Goal: Task Accomplishment & Management: Use online tool/utility

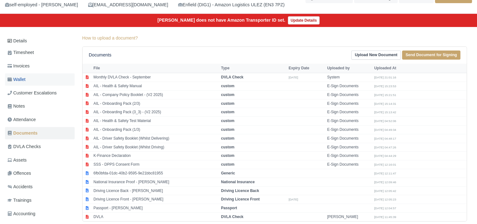
scroll to position [51, 0]
click at [40, 71] on link "Invoices" at bounding box center [40, 66] width 70 height 12
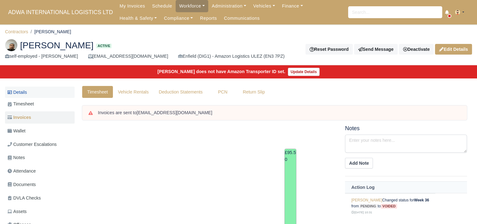
click at [35, 94] on link "Details" at bounding box center [40, 93] width 70 height 12
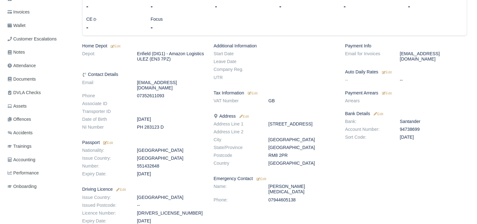
scroll to position [105, 0]
click at [386, 92] on small "Edit" at bounding box center [387, 94] width 10 height 4
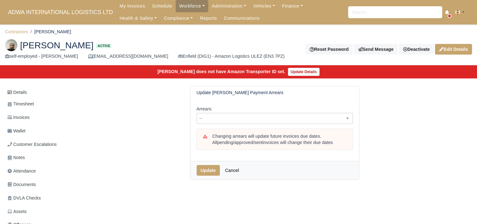
click at [231, 122] on span "--" at bounding box center [275, 118] width 156 height 11
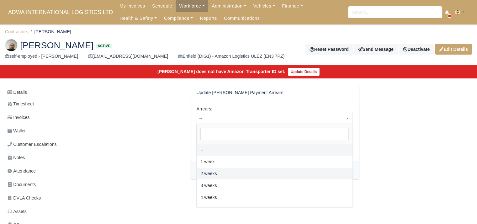
select select "2W"
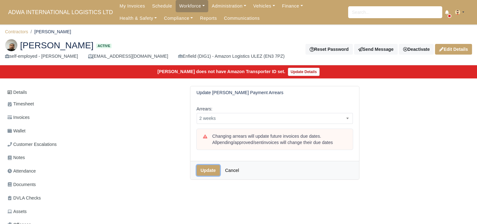
click at [213, 169] on button "Update" at bounding box center [208, 170] width 23 height 11
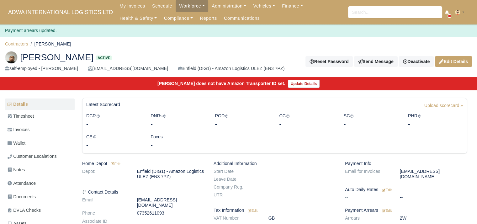
click at [23, 39] on ol "Contractors Mohammed Ahmed" at bounding box center [238, 44] width 467 height 10
click at [23, 41] on link "Contractors" at bounding box center [16, 43] width 23 height 5
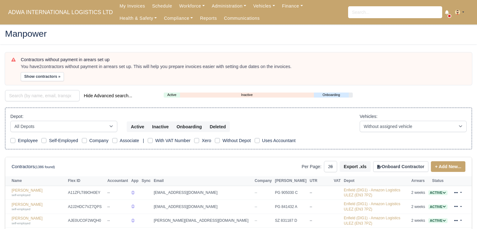
select select "25"
click at [51, 75] on button "Show contractors »" at bounding box center [42, 76] width 43 height 9
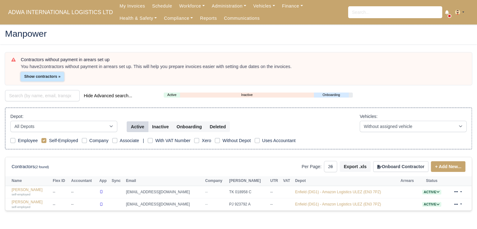
scroll to position [24, 0]
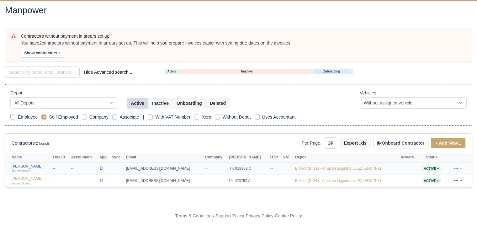
click at [28, 165] on link "Muhammad Ali self-employed" at bounding box center [31, 168] width 38 height 9
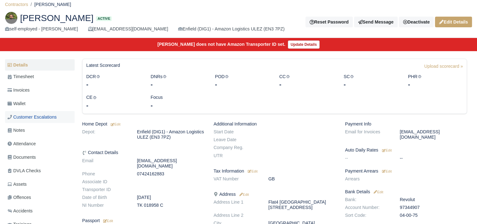
scroll to position [28, 0]
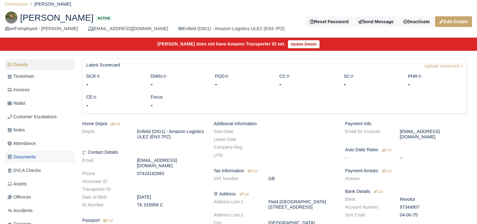
click at [29, 160] on span "Documents" at bounding box center [22, 156] width 28 height 7
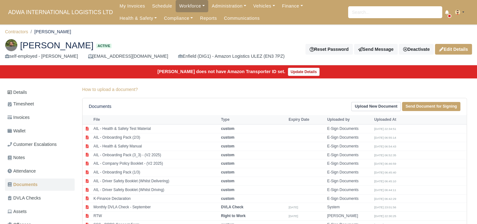
scroll to position [113, 0]
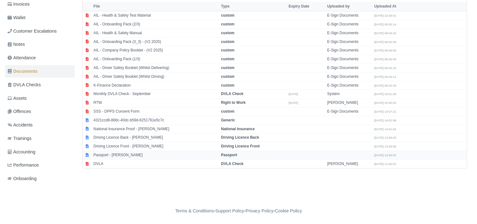
click at [122, 152] on td "Passport - [PERSON_NAME]" at bounding box center [156, 155] width 128 height 9
select select "passport"
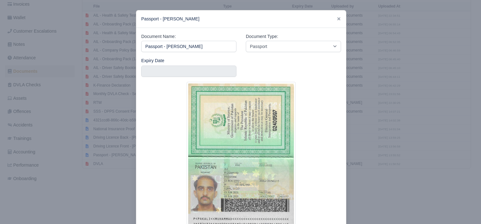
click at [117, 162] on div at bounding box center [240, 112] width 481 height 224
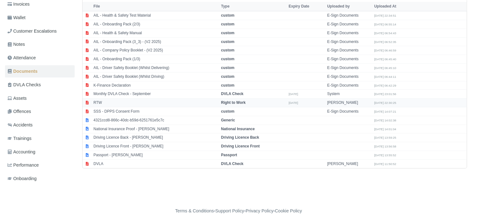
click at [125, 105] on tbody "AIL - Health & Safety Test Material custom E-Sign Documents [DATE] 22:34:51 cus…" at bounding box center [274, 89] width 384 height 157
click at [117, 103] on td "RTW" at bounding box center [156, 102] width 128 height 9
select select "right-to-work"
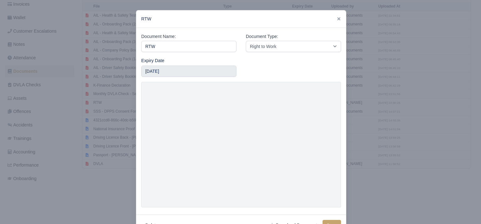
drag, startPoint x: 107, startPoint y: 154, endPoint x: 95, endPoint y: 187, distance: 35.8
click at [95, 187] on div at bounding box center [240, 112] width 481 height 224
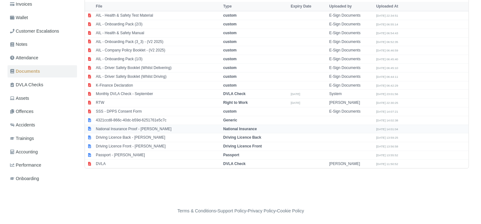
scroll to position [110, 0]
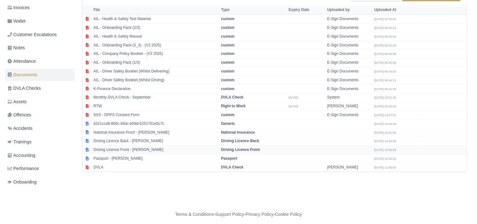
click at [139, 148] on td "Driving Licence Front - Muhammad Ali" at bounding box center [156, 149] width 128 height 9
select select "driving-licence-front"
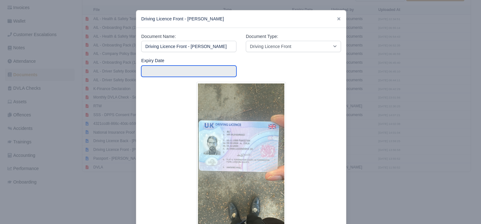
click at [150, 67] on input "text" at bounding box center [188, 71] width 95 height 11
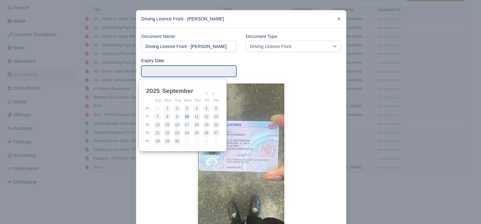
click at [150, 83] on div "2025 2025 2026 2027 2028 2029 2030 2031 2032 2033 2034 2035 2036 2037 2038 2039…" at bounding box center [183, 115] width 88 height 73
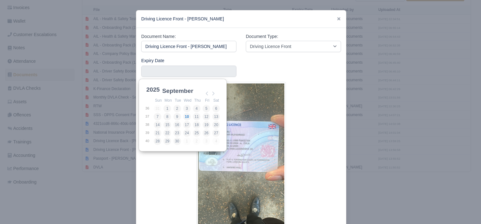
click at [151, 88] on select "2025 2026 2027 2028 2029 2030 2031 2032 2033 2034 2035 2036 2037 2038 2039 2040…" at bounding box center [159, 93] width 28 height 13
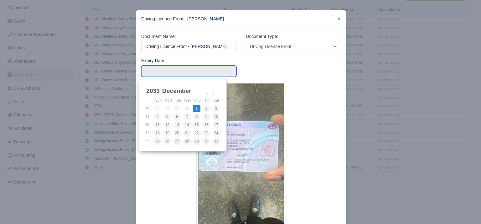
type input "2033-12-01"
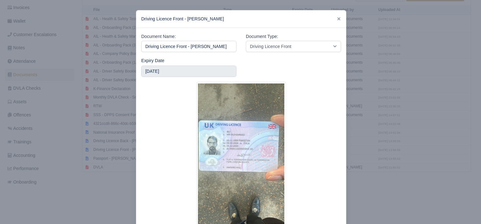
scroll to position [51, 0]
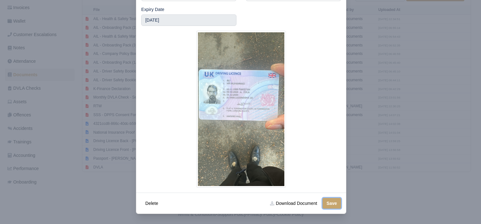
click at [324, 203] on button "Save" at bounding box center [332, 203] width 18 height 11
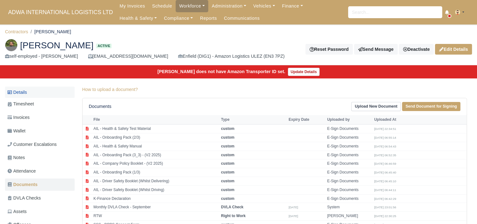
click at [28, 90] on link "Details" at bounding box center [40, 93] width 70 height 12
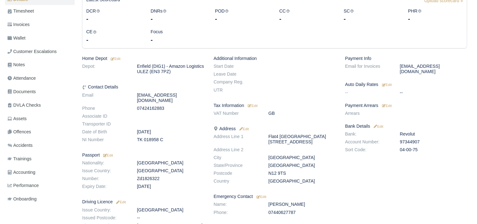
scroll to position [95, 0]
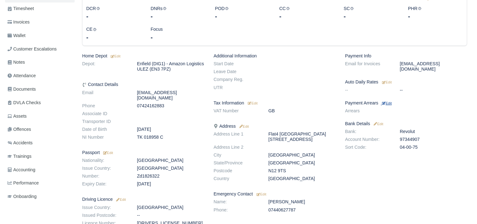
click at [386, 101] on small "Edit" at bounding box center [387, 103] width 10 height 4
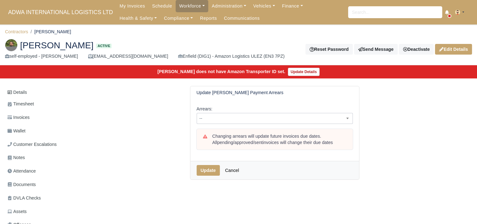
click at [254, 119] on span "--" at bounding box center [274, 118] width 155 height 8
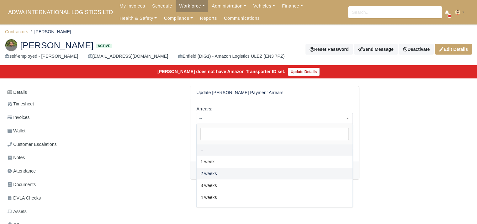
select select "2W"
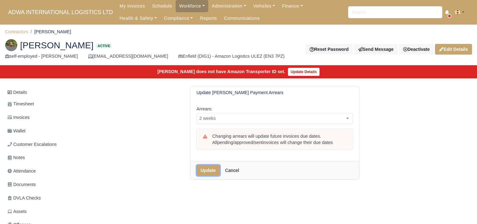
click at [211, 168] on button "Update" at bounding box center [208, 170] width 23 height 11
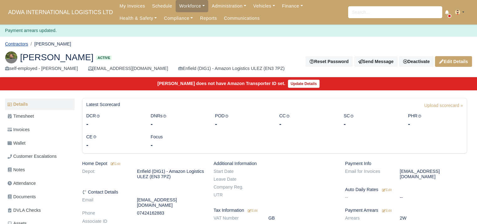
click at [20, 43] on link "Contractors" at bounding box center [16, 43] width 23 height 5
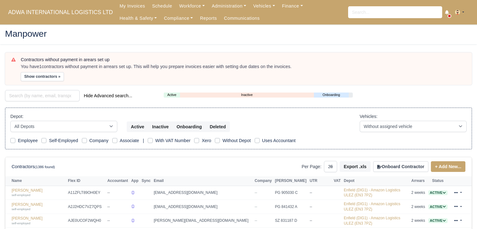
select select "25"
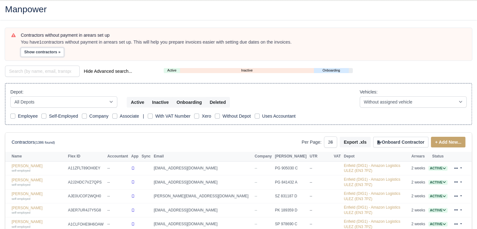
click at [35, 50] on button "Show contractors »" at bounding box center [42, 52] width 43 height 9
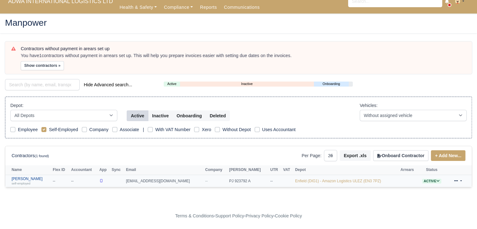
click at [24, 178] on link "Theo Hepworth self-employed" at bounding box center [31, 180] width 38 height 9
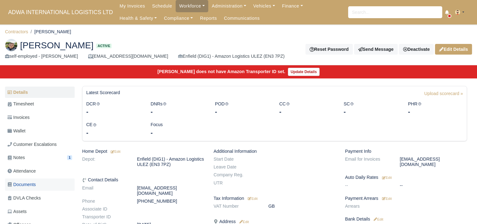
click at [31, 186] on span "Documents" at bounding box center [22, 184] width 28 height 7
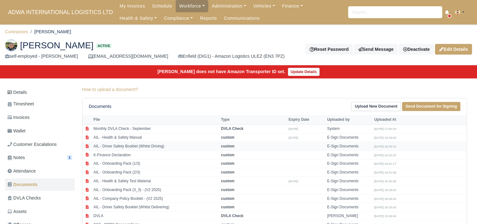
scroll to position [113, 0]
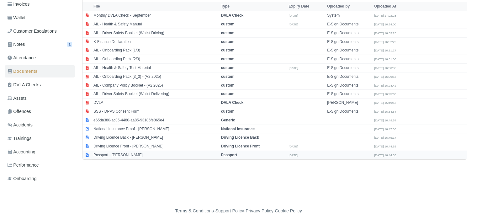
click at [134, 155] on td "Passport - [PERSON_NAME]" at bounding box center [156, 155] width 128 height 8
select select "passport"
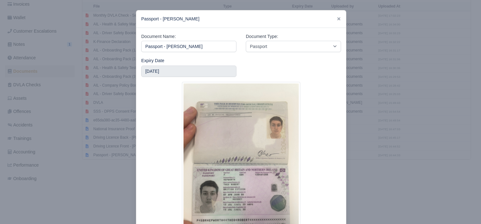
click at [86, 180] on div at bounding box center [240, 112] width 481 height 224
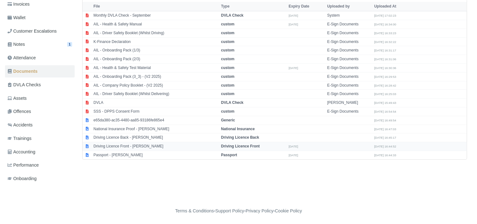
click at [119, 142] on td "Driving Licence Front - [PERSON_NAME]" at bounding box center [156, 146] width 128 height 9
select select "driving-licence-front"
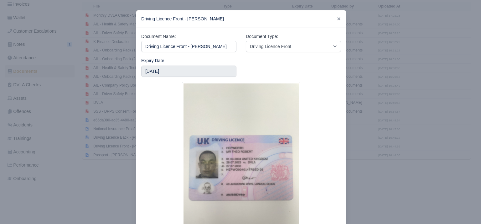
click at [82, 153] on div at bounding box center [240, 112] width 481 height 224
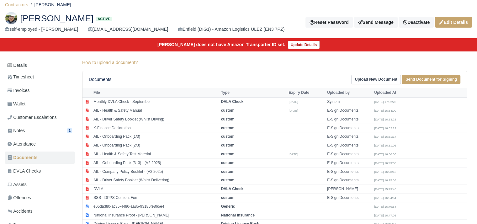
scroll to position [27, 0]
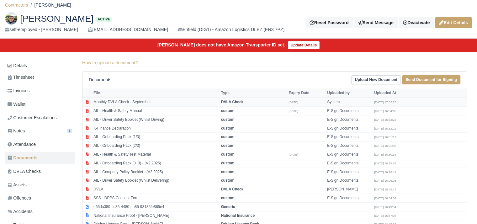
click at [132, 102] on td "Monthly DVLA Check - September" at bounding box center [156, 102] width 128 height 9
select select "dvla-check"
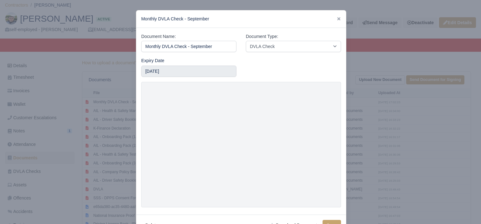
click at [99, 129] on div at bounding box center [240, 112] width 481 height 224
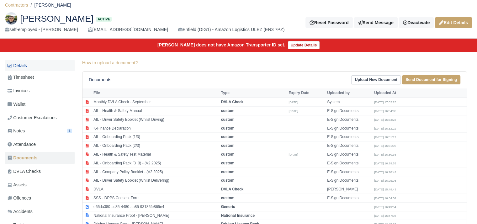
click at [49, 64] on link "Details" at bounding box center [40, 66] width 70 height 12
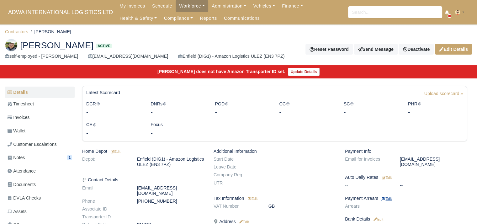
click at [389, 197] on small "Edit" at bounding box center [387, 199] width 10 height 4
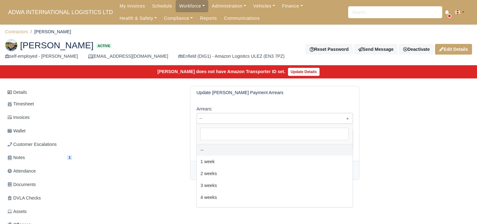
click at [286, 123] on span "--" at bounding box center [275, 118] width 156 height 11
select select "2W"
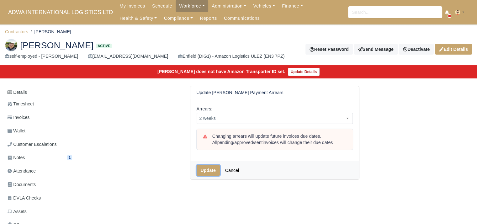
click at [203, 171] on button "Update" at bounding box center [208, 170] width 23 height 11
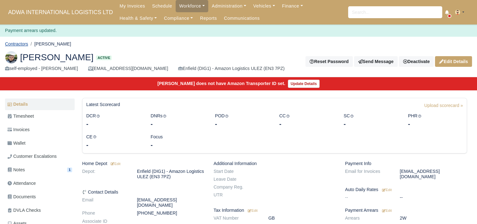
click at [20, 43] on link "Contractors" at bounding box center [16, 43] width 23 height 5
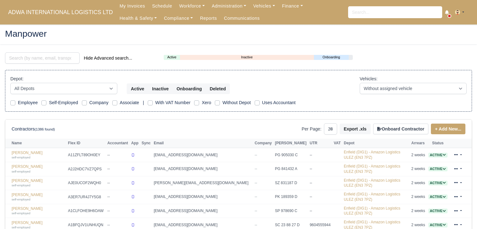
select select "25"
click at [278, 8] on link "Finance" at bounding box center [292, 6] width 28 height 12
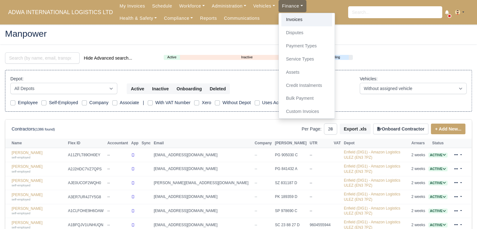
click at [281, 20] on link "Invoices" at bounding box center [306, 19] width 51 height 13
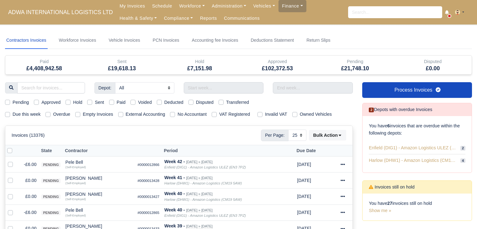
select select "25"
click at [43, 115] on div "Due this week Overdue Empty Invoices External Accounting No Accountant VAT Regi…" at bounding box center [178, 114] width 357 height 7
click at [30, 113] on label "Due this week" at bounding box center [27, 114] width 28 height 7
click at [10, 113] on input "Due this week" at bounding box center [7, 113] width 5 height 5
checkbox input "true"
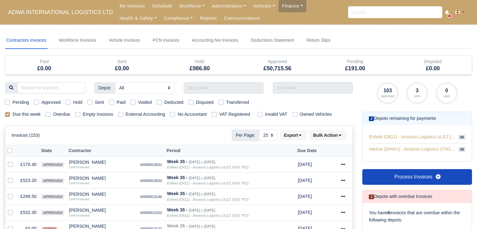
click at [22, 100] on label "Pending" at bounding box center [21, 102] width 16 height 7
click at [10, 100] on input "Pending" at bounding box center [7, 101] width 5 height 5
checkbox input "true"
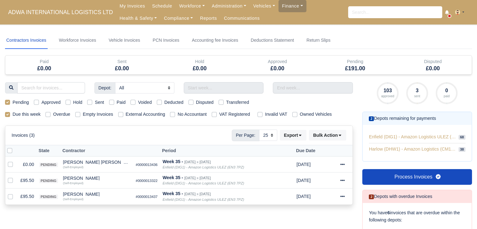
click at [98, 213] on div "Depot: All Enfield (DIG1) - Amazon Logistics ULEZ (EN3 7PZ) Harlow (DHW1) - Ama…" at bounding box center [178, 198] width 357 height 233
click at [69, 193] on div "Syed Siam" at bounding box center [97, 194] width 68 height 4
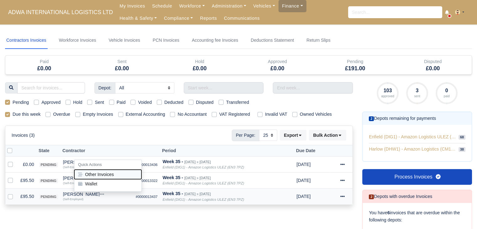
click at [89, 170] on button "Other Invoices" at bounding box center [107, 174] width 67 height 9
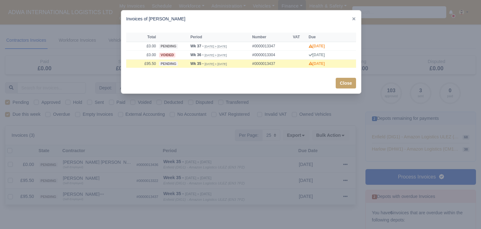
click at [89, 170] on div at bounding box center [240, 114] width 481 height 229
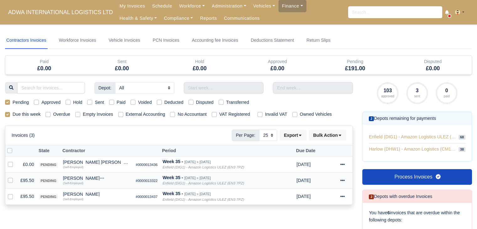
click at [83, 176] on div "Mohammed Ahmed" at bounding box center [97, 178] width 68 height 4
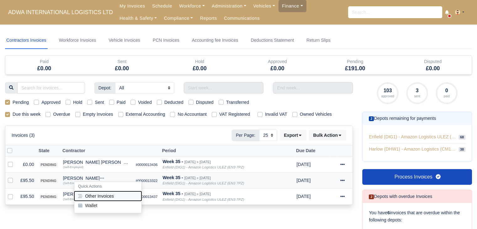
click at [104, 192] on button "Other Invoices" at bounding box center [107, 195] width 67 height 9
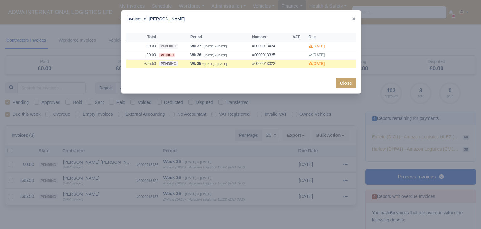
click at [86, 188] on div at bounding box center [240, 114] width 481 height 229
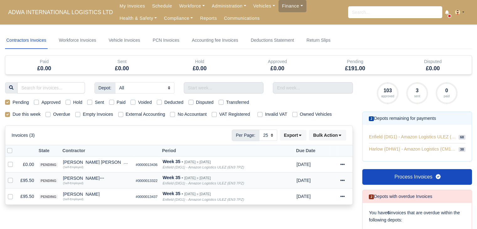
drag, startPoint x: 102, startPoint y: 178, endPoint x: 63, endPoint y: 179, distance: 38.6
click at [63, 179] on div "Mohammed Ahmed" at bounding box center [97, 178] width 68 height 4
copy div "Mohammed Ahmed"
drag, startPoint x: 62, startPoint y: 193, endPoint x: 81, endPoint y: 193, distance: 19.4
click at [81, 193] on div "Syed Siam" at bounding box center [97, 194] width 68 height 4
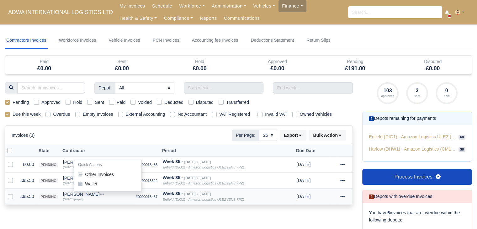
copy div "Syed Siam"
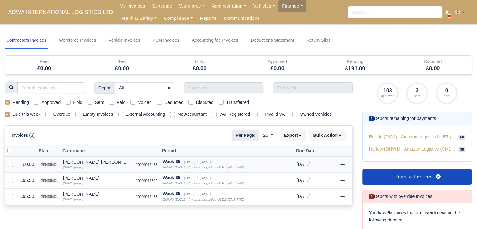
click at [15, 161] on label at bounding box center [15, 161] width 0 height 0
click at [11, 163] on input "checkbox" at bounding box center [10, 163] width 5 height 5
checkbox input "true"
click at [342, 163] on icon at bounding box center [342, 164] width 4 height 4
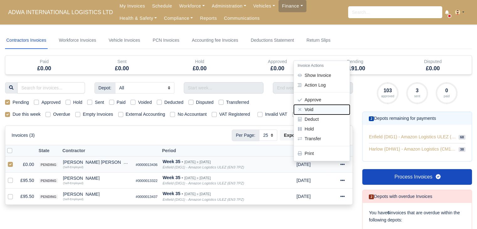
click at [323, 110] on button "Void" at bounding box center [322, 110] width 56 height 10
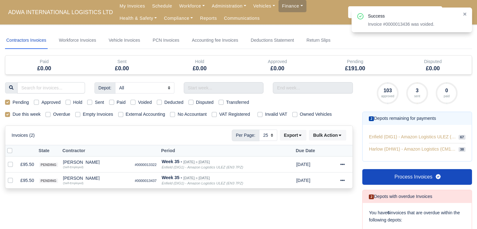
click at [15, 147] on label at bounding box center [15, 147] width 0 height 0
click at [9, 150] on input "checkbox" at bounding box center [9, 149] width 5 height 5
checkbox input "true"
click at [338, 137] on icon at bounding box center [340, 135] width 4 height 4
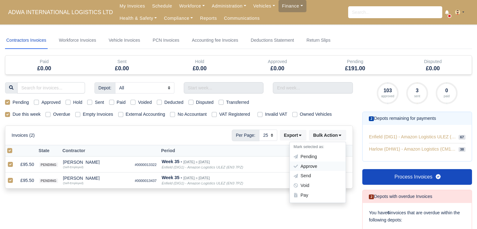
click at [318, 163] on div "Approve" at bounding box center [318, 166] width 56 height 10
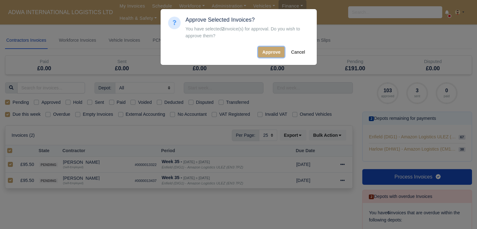
click at [266, 50] on button "Approve" at bounding box center [271, 52] width 26 height 11
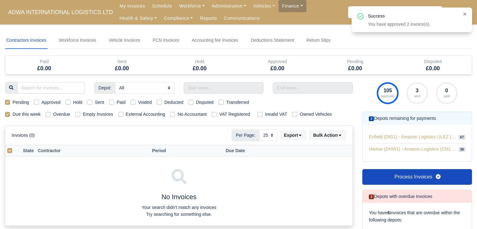
click at [14, 104] on label "Pending" at bounding box center [21, 102] width 16 height 7
click at [10, 104] on input "Pending" at bounding box center [7, 101] width 5 height 5
checkbox input "false"
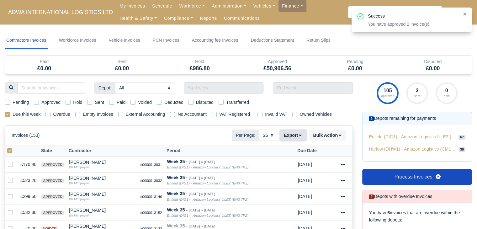
click at [300, 135] on icon at bounding box center [300, 136] width 3 height 2
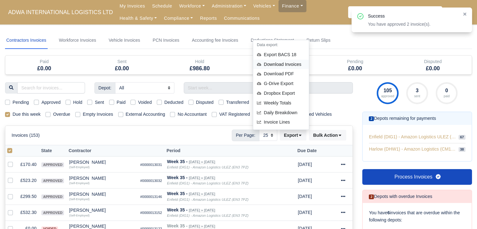
click at [286, 64] on div "Download Invoices" at bounding box center [281, 65] width 56 height 10
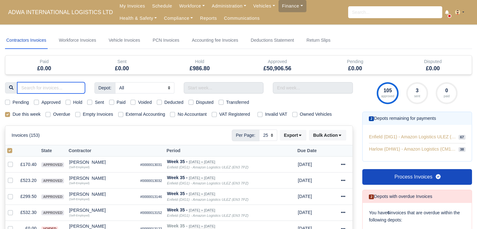
click at [57, 88] on input "search" at bounding box center [51, 87] width 68 height 11
type input "has"
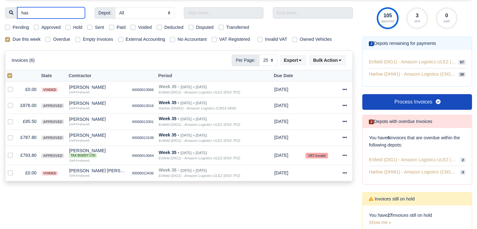
scroll to position [77, 0]
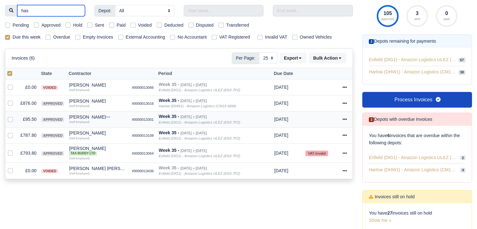
type input "has"
click at [33, 116] on td "£95.50" at bounding box center [28, 119] width 21 height 16
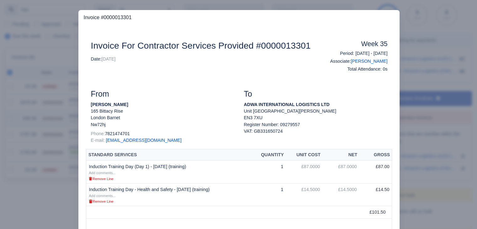
scroll to position [76, 0]
click at [33, 116] on div at bounding box center [238, 114] width 477 height 229
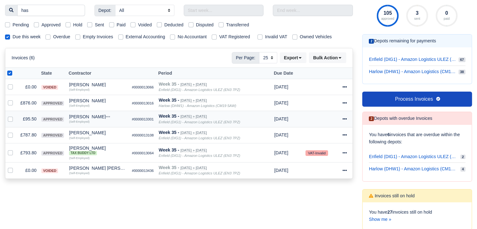
scroll to position [77, 0]
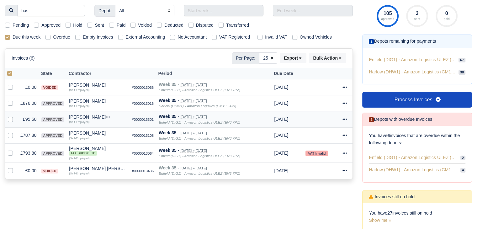
click at [81, 120] on small "(Self-Employed)" at bounding box center [79, 121] width 20 height 3
click at [85, 117] on div "[PERSON_NAME]" at bounding box center [98, 117] width 58 height 4
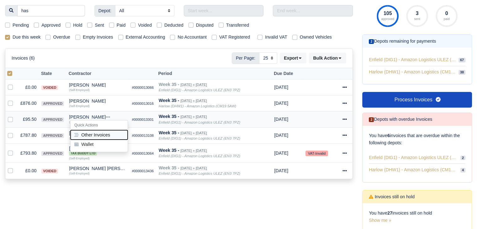
click at [98, 131] on button "Other Invoices" at bounding box center [99, 134] width 57 height 9
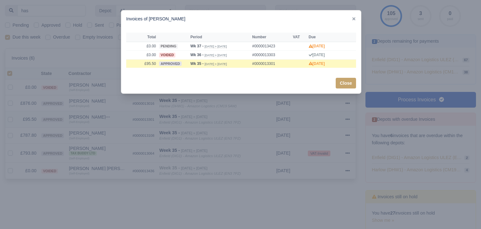
click at [98, 131] on div at bounding box center [240, 114] width 481 height 229
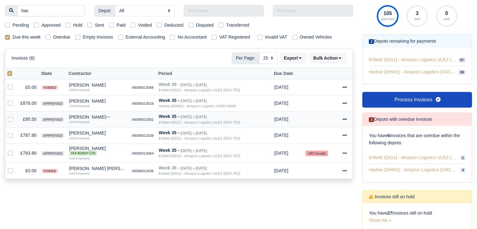
click at [345, 117] on icon at bounding box center [344, 119] width 4 height 4
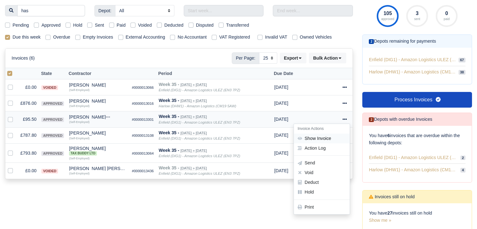
click at [331, 136] on link "Show Invoice" at bounding box center [322, 139] width 56 height 10
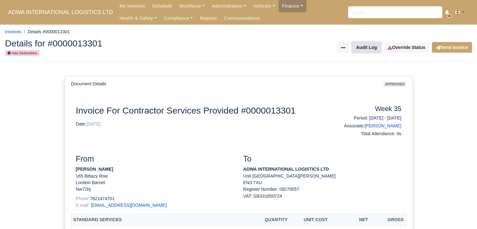
click at [377, 48] on button "Audit Log" at bounding box center [366, 47] width 29 height 11
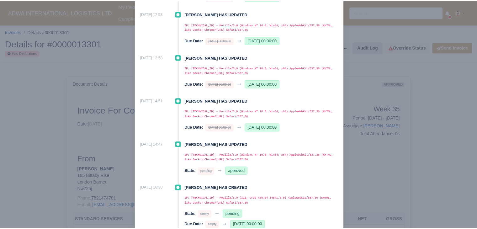
scroll to position [176, 0]
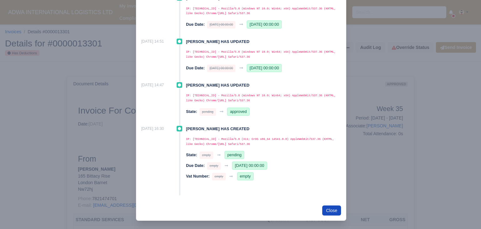
click at [329, 119] on div "Selchuk Kasher has updated IP: 94.6.174.56 - Mozilla/5.0 (Windows NT 10.0; Win6…" at bounding box center [263, 101] width 155 height 39
click at [351, 123] on div at bounding box center [240, 114] width 481 height 229
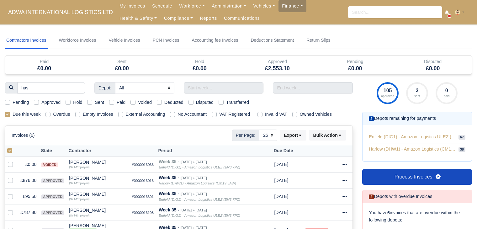
select select "25"
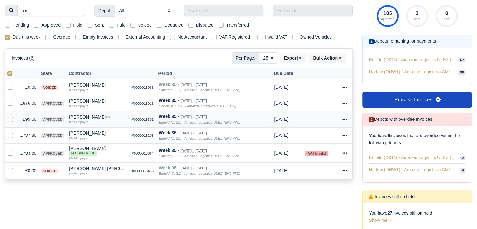
click at [80, 115] on div "[PERSON_NAME]" at bounding box center [98, 117] width 58 height 4
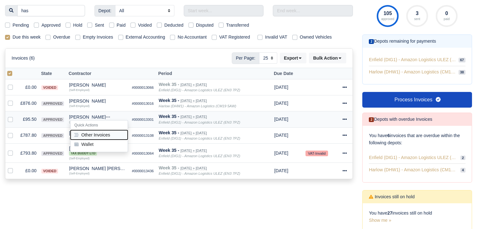
click at [102, 134] on button "Other Invoices" at bounding box center [99, 134] width 57 height 9
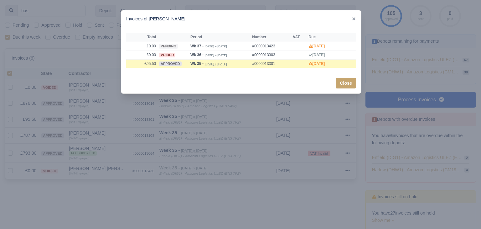
click at [134, 172] on div at bounding box center [240, 114] width 481 height 229
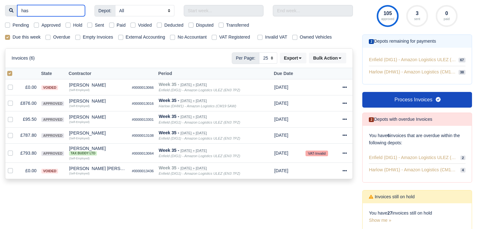
click at [76, 13] on input "has" at bounding box center [51, 10] width 68 height 11
click at [76, 9] on input "has" at bounding box center [51, 10] width 68 height 11
click at [78, 9] on input "has" at bounding box center [51, 10] width 68 height 11
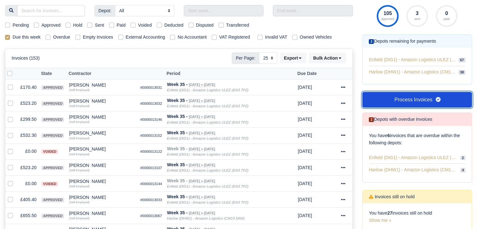
click at [410, 98] on link "Process Invoices" at bounding box center [417, 100] width 110 height 16
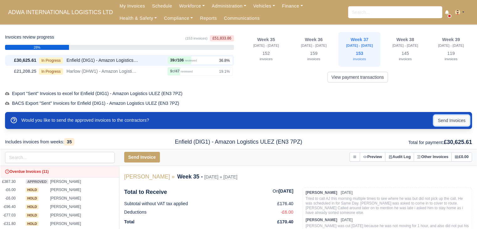
click at [446, 117] on button "Send Invoices" at bounding box center [452, 120] width 36 height 11
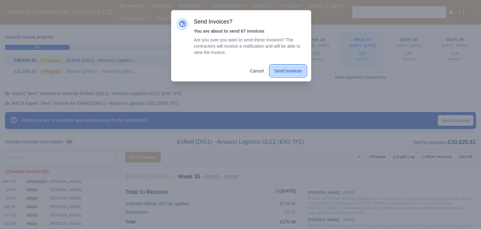
click at [293, 74] on button "Send Invoices" at bounding box center [289, 71] width 36 height 11
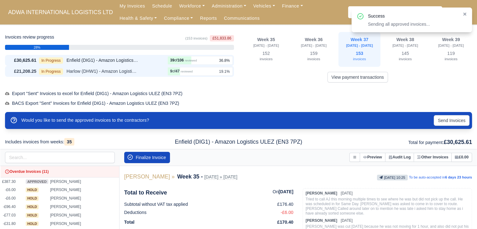
click at [131, 69] on span "Harlow (DHW1) - Amazon Logistics (CM19 5AW)" at bounding box center [102, 71] width 72 height 7
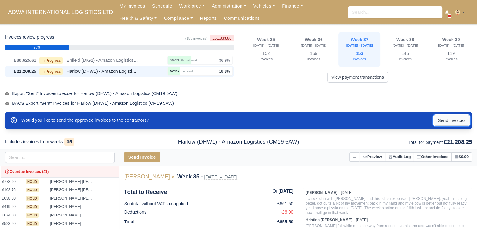
click at [449, 119] on button "Send Invoices" at bounding box center [452, 120] width 36 height 11
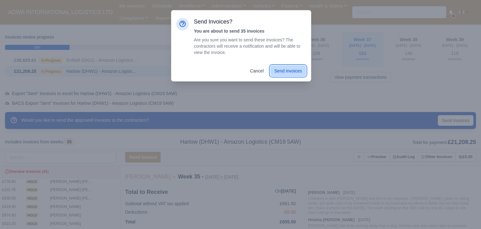
click at [283, 69] on button "Send Invoices" at bounding box center [289, 71] width 36 height 11
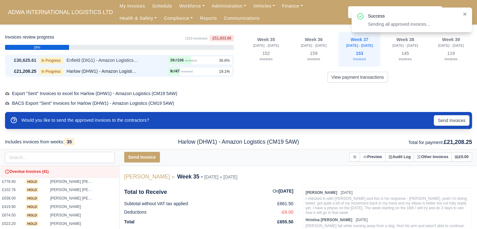
click at [127, 61] on span "Enfield (DIG1) - Amazon Logistics ULEZ (EN3 7PZ)" at bounding box center [102, 60] width 72 height 7
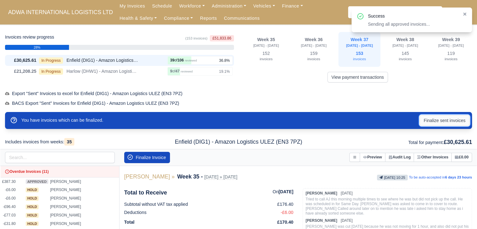
click at [438, 124] on button "Finalize sent invoices" at bounding box center [444, 120] width 50 height 11
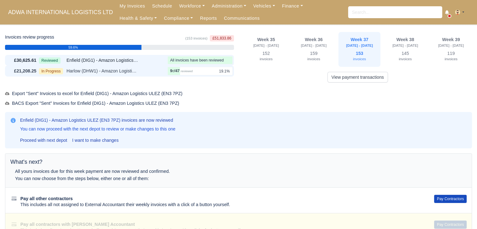
click at [182, 72] on small "reviewed" at bounding box center [187, 70] width 12 height 3
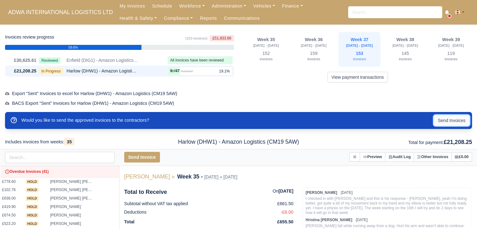
click at [442, 120] on button "Send Invoices" at bounding box center [452, 120] width 36 height 11
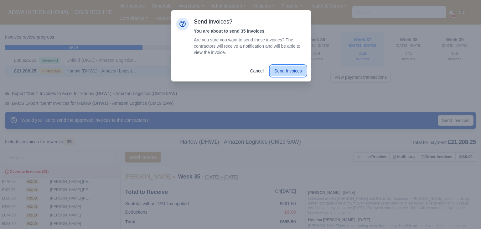
click at [290, 67] on button "Send Invoices" at bounding box center [289, 71] width 36 height 11
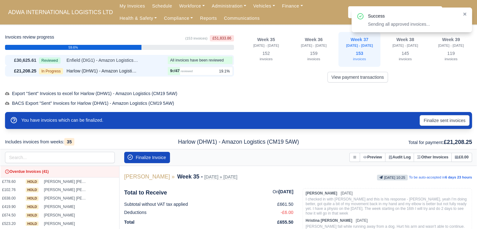
click at [162, 62] on div "£30,625.61 Reviewed Enfield (DIG1) - Amazon Logistics ULEZ (EN3 7PZ) All invoic…" at bounding box center [119, 60] width 229 height 11
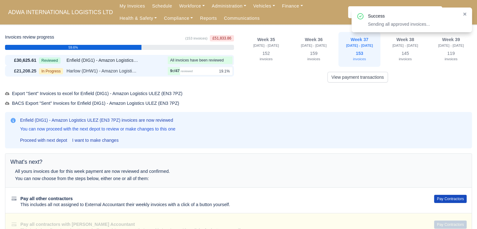
click at [148, 71] on div "In Progress Harlow (DHW1) - Amazon Logistics (CM19 5AW)" at bounding box center [102, 70] width 126 height 7
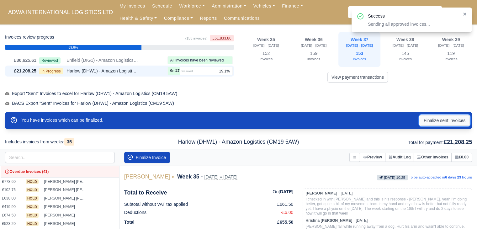
click at [443, 118] on button "Finalize sent invoices" at bounding box center [444, 120] width 50 height 11
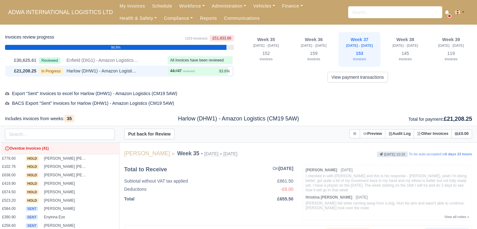
click at [125, 72] on span "Harlow (DHW1) - Amazon Logistics (CM19 5AW)" at bounding box center [102, 70] width 72 height 7
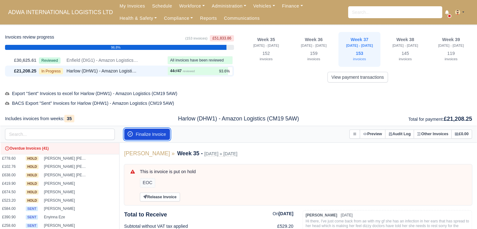
click at [159, 135] on button "Finalize Invoice" at bounding box center [147, 134] width 46 height 11
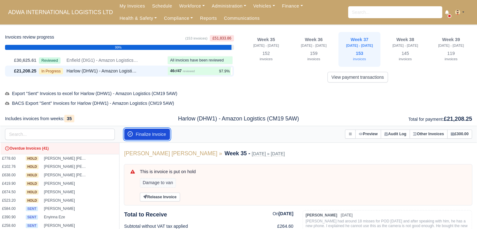
click at [159, 135] on button "Finalize Invoice" at bounding box center [147, 134] width 46 height 11
